Goal: Task Accomplishment & Management: Use online tool/utility

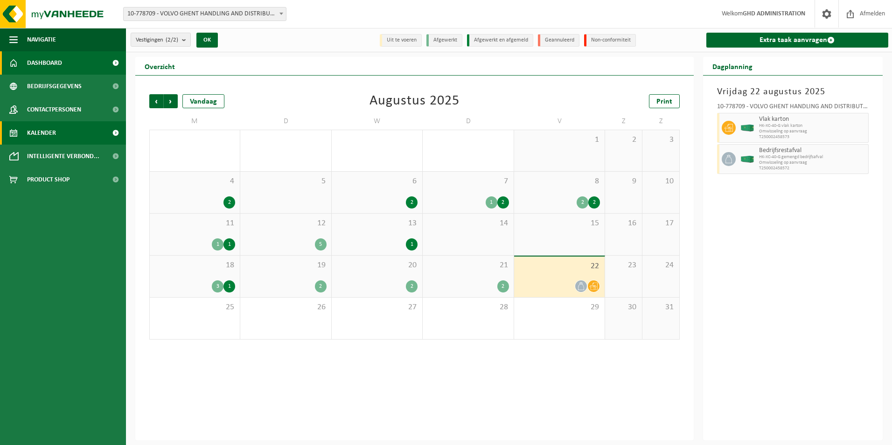
click at [50, 57] on span "Dashboard" at bounding box center [44, 62] width 35 height 23
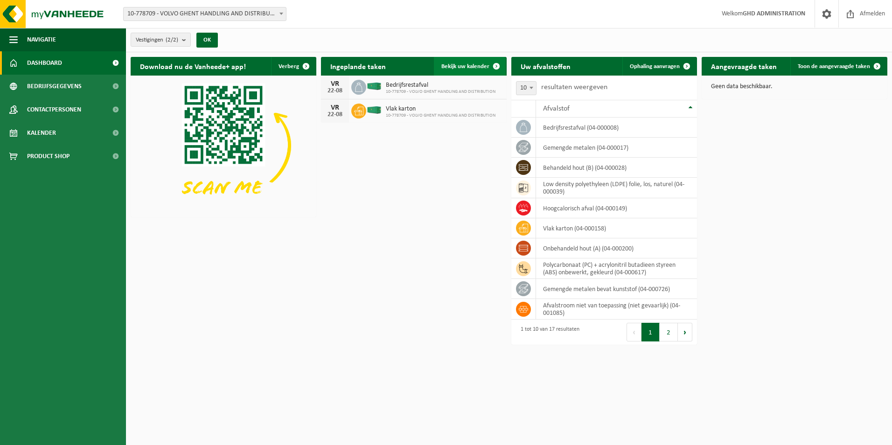
click at [464, 67] on span "Bekijk uw kalender" at bounding box center [466, 66] width 48 height 6
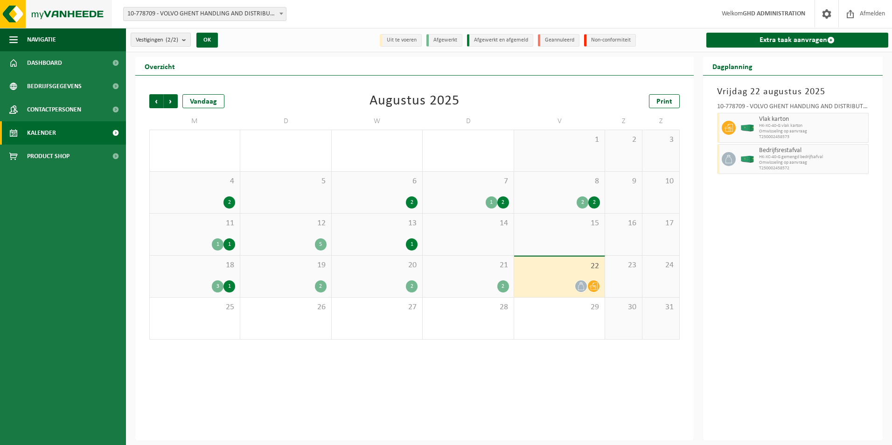
click at [16, 13] on img at bounding box center [56, 14] width 112 height 28
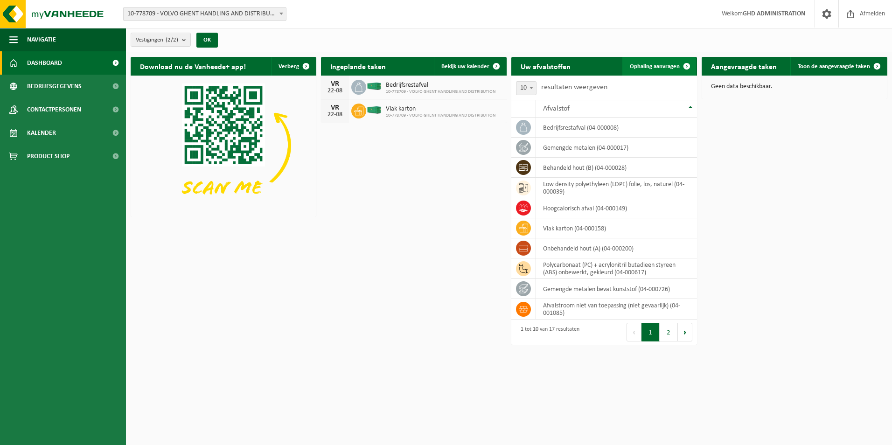
click at [657, 64] on span "Ophaling aanvragen" at bounding box center [655, 66] width 50 height 6
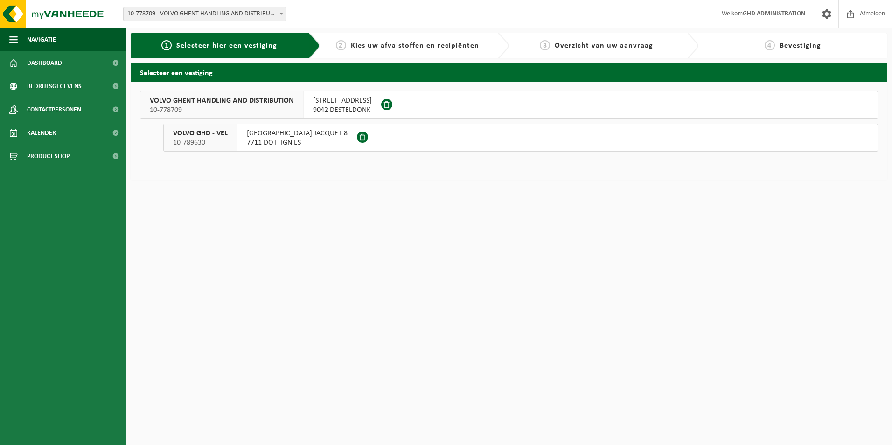
click at [357, 100] on span "SKALDENSTRAAT 102" at bounding box center [342, 100] width 59 height 9
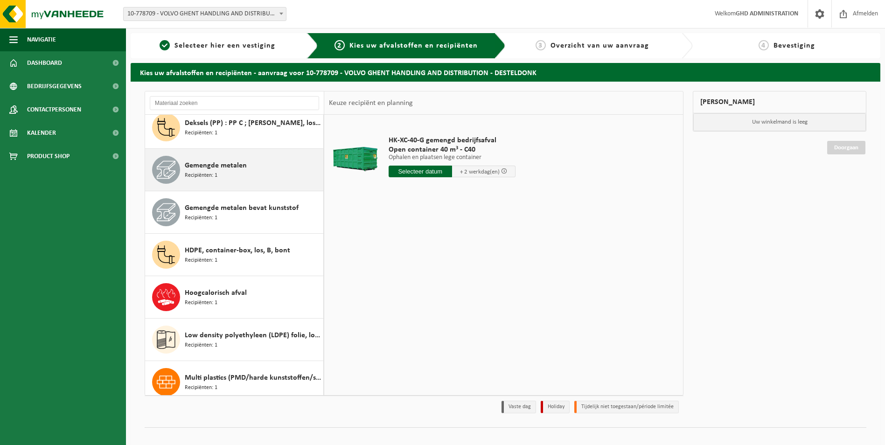
scroll to position [233, 0]
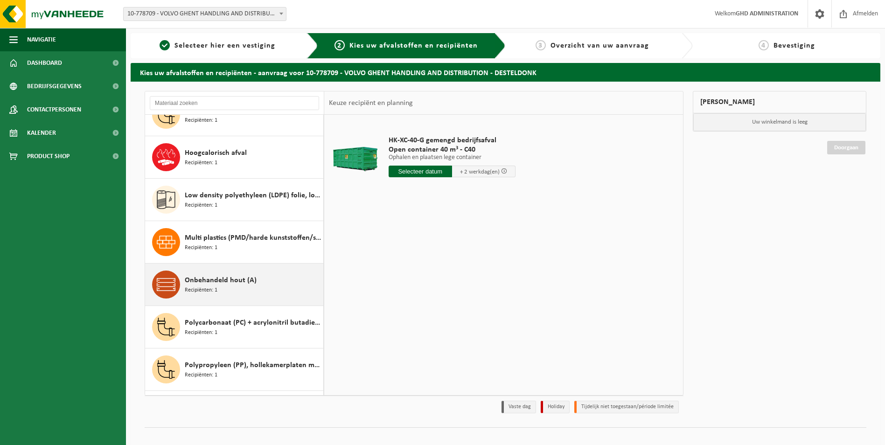
click at [243, 289] on div "Onbehandeld hout (A) Recipiënten: 1" at bounding box center [253, 285] width 136 height 28
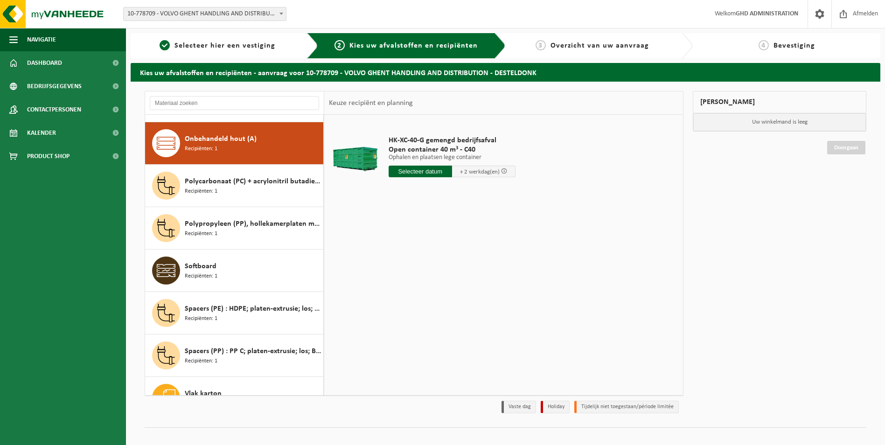
scroll to position [382, 0]
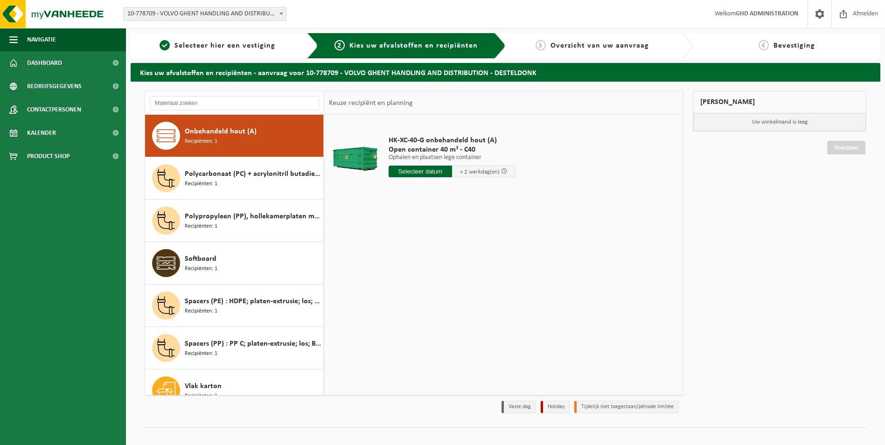
click at [421, 175] on input "text" at bounding box center [420, 172] width 63 height 12
click at [398, 286] on div "25" at bounding box center [397, 284] width 16 height 15
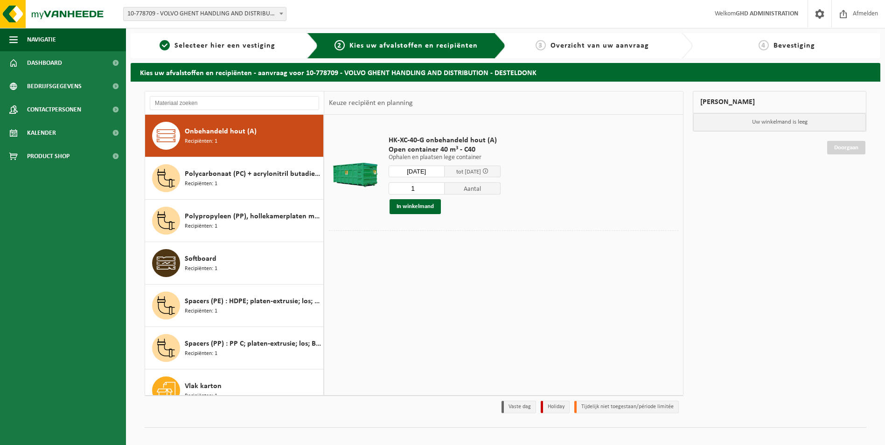
type input "Van 2025-08-25"
type input "2"
click at [445, 185] on input "2" at bounding box center [417, 188] width 56 height 12
click at [420, 205] on button "In winkelmand" at bounding box center [415, 206] width 51 height 15
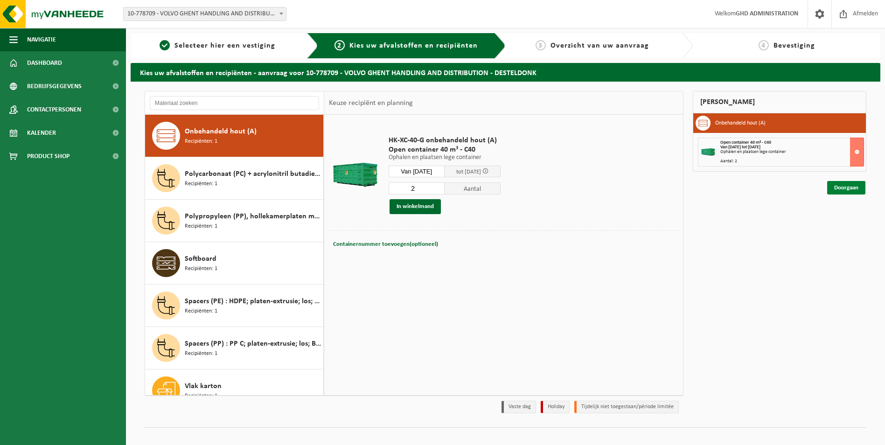
click at [833, 189] on link "Doorgaan" at bounding box center [846, 188] width 38 height 14
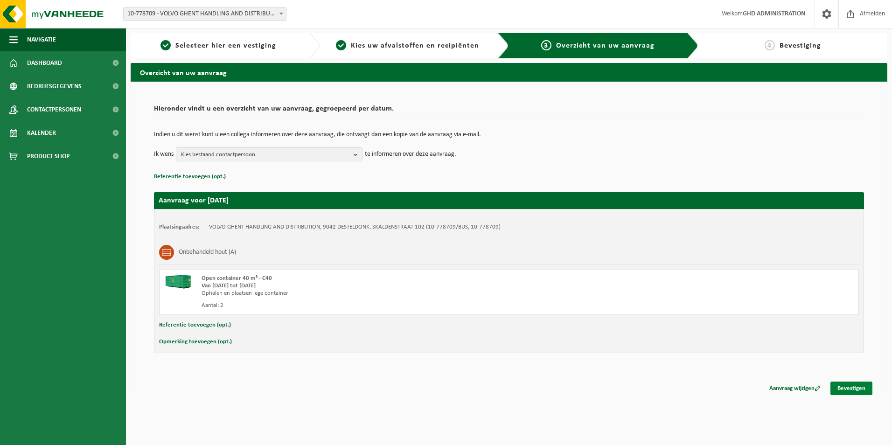
click at [853, 384] on link "Bevestigen" at bounding box center [852, 389] width 42 height 14
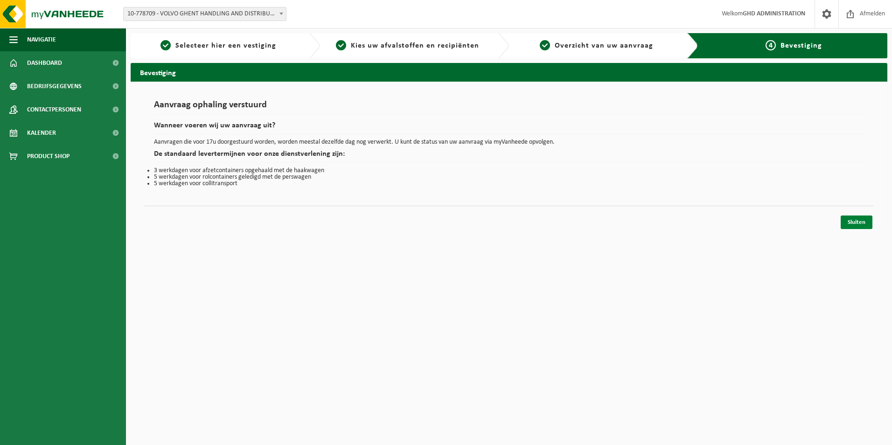
click at [859, 224] on link "Sluiten" at bounding box center [857, 223] width 32 height 14
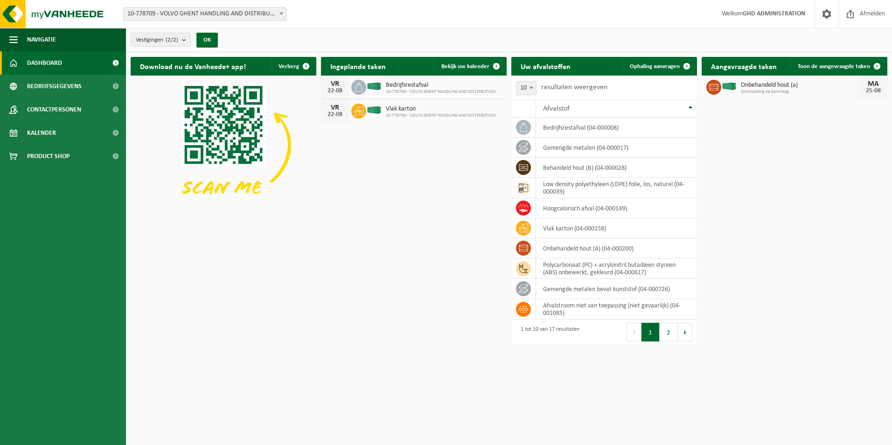
click at [779, 95] on div "Onbehandeld hout (a) Omwisseling op aanvraag MA 25-08" at bounding box center [795, 87] width 186 height 23
click at [458, 62] on link "Bekijk uw kalender" at bounding box center [470, 66] width 72 height 19
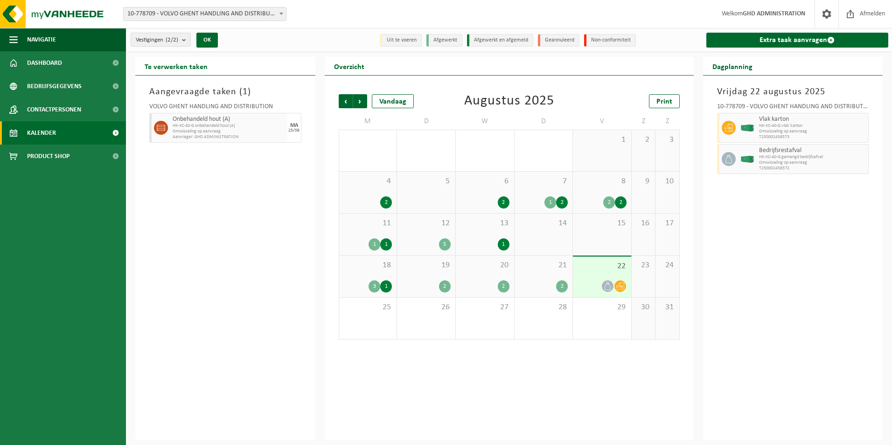
click at [169, 125] on div at bounding box center [159, 128] width 21 height 30
click at [58, 142] on link "Kalender" at bounding box center [63, 132] width 126 height 23
